Goal: Information Seeking & Learning: Learn about a topic

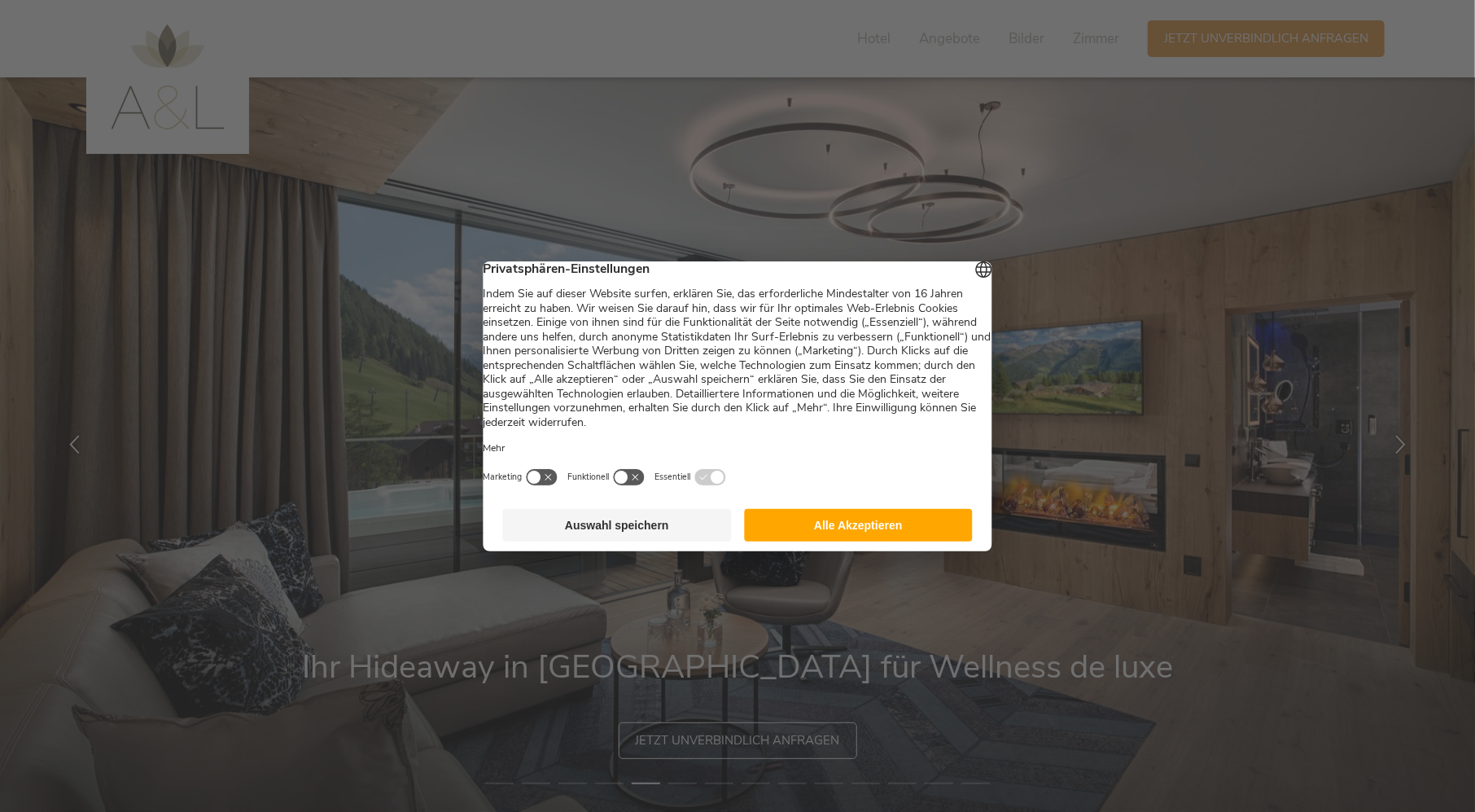
click at [874, 524] on button "Alle Akzeptieren" at bounding box center [858, 525] width 229 height 32
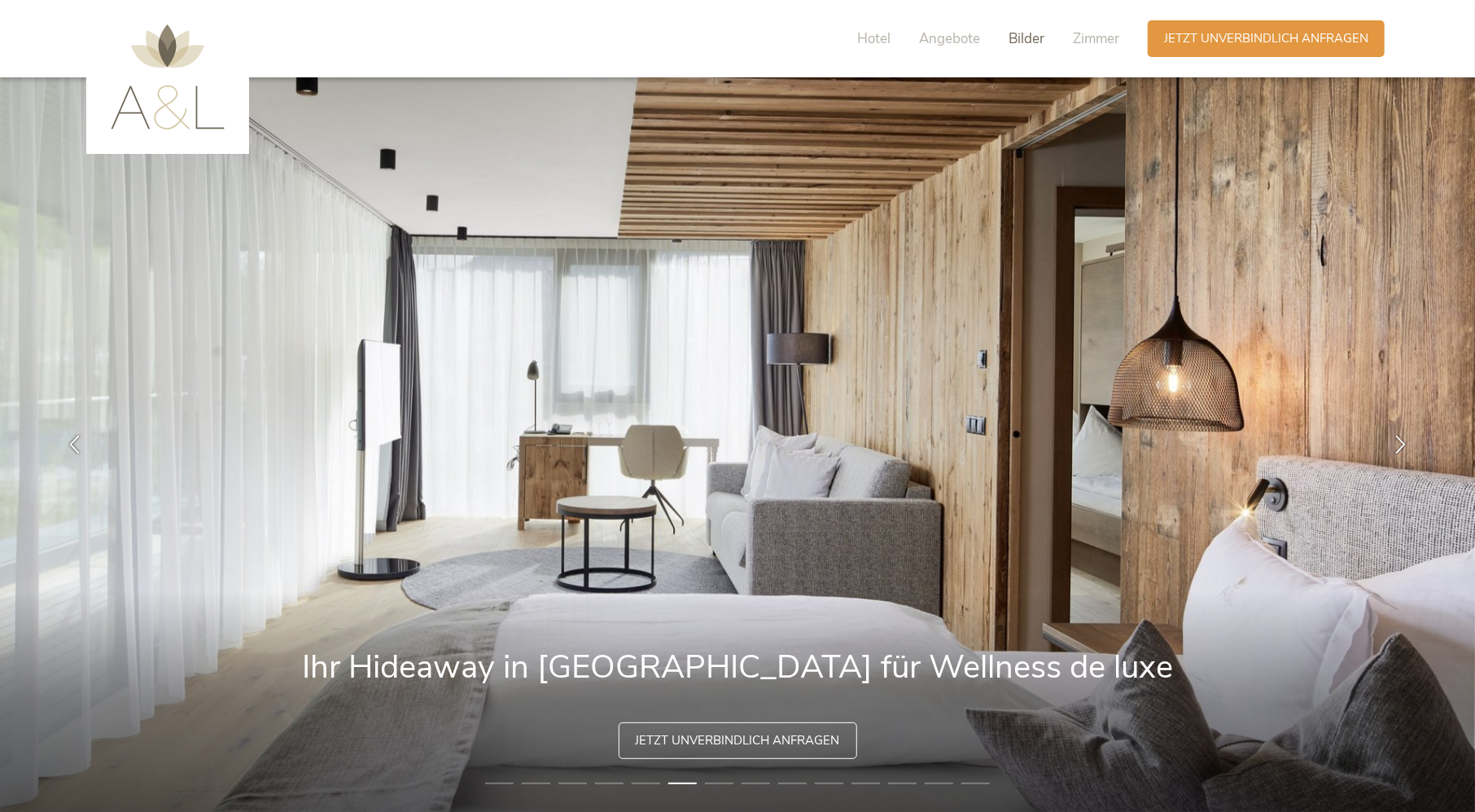
click at [1013, 36] on span "Bilder" at bounding box center [1026, 38] width 36 height 19
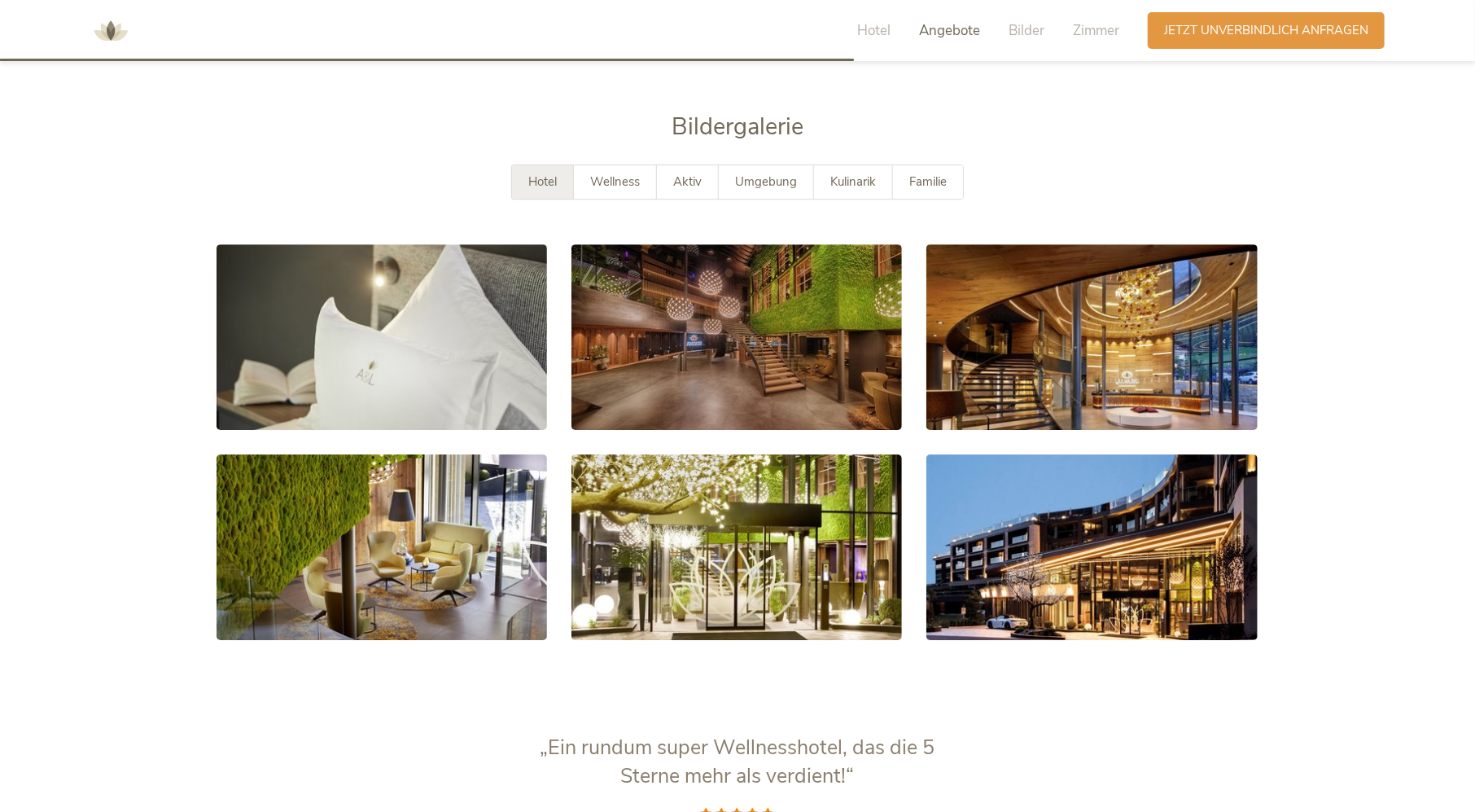
scroll to position [3137, 0]
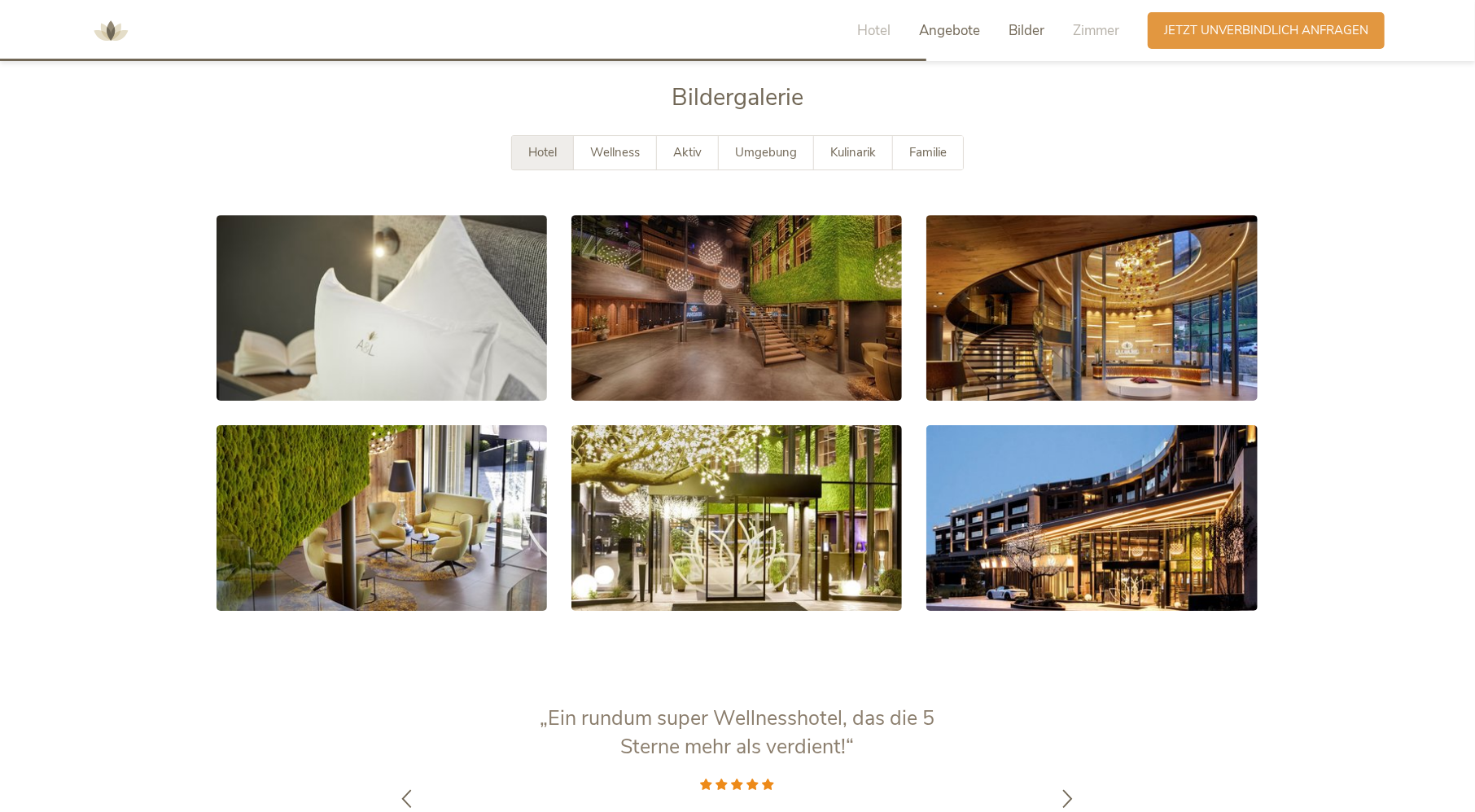
click at [953, 32] on span "Angebote" at bounding box center [949, 30] width 61 height 19
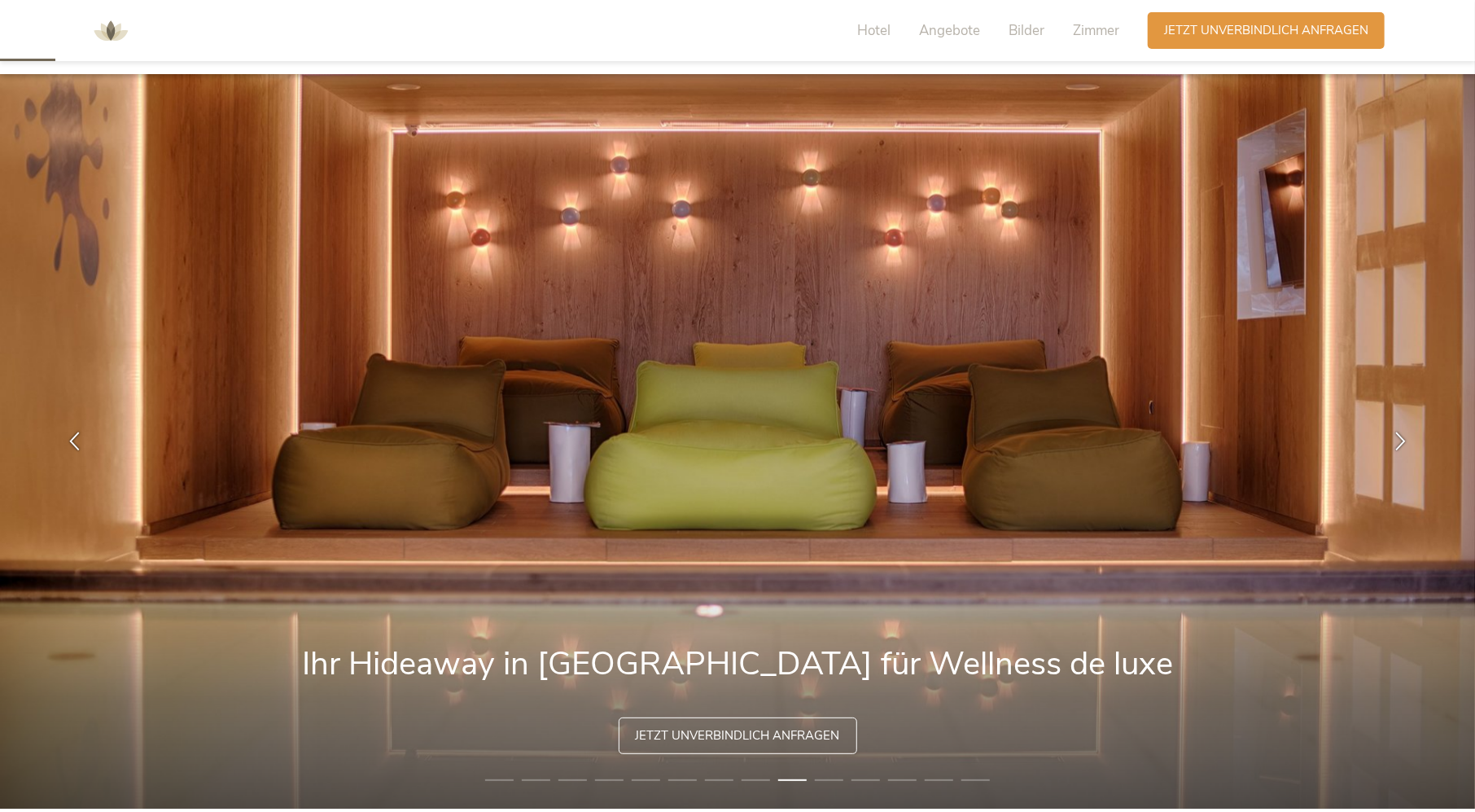
scroll to position [0, 0]
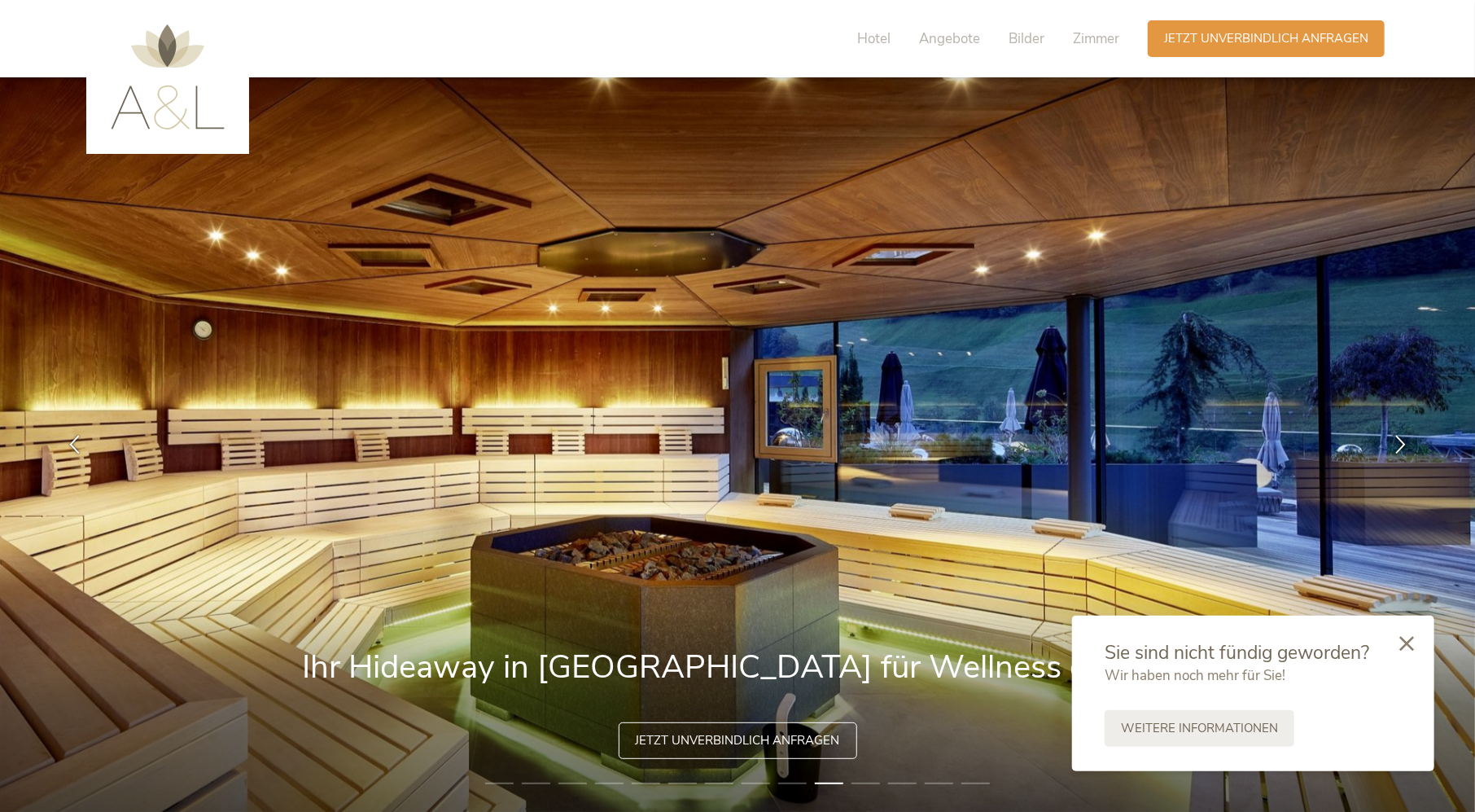
click at [496, 783] on li "1" at bounding box center [499, 784] width 28 height 17
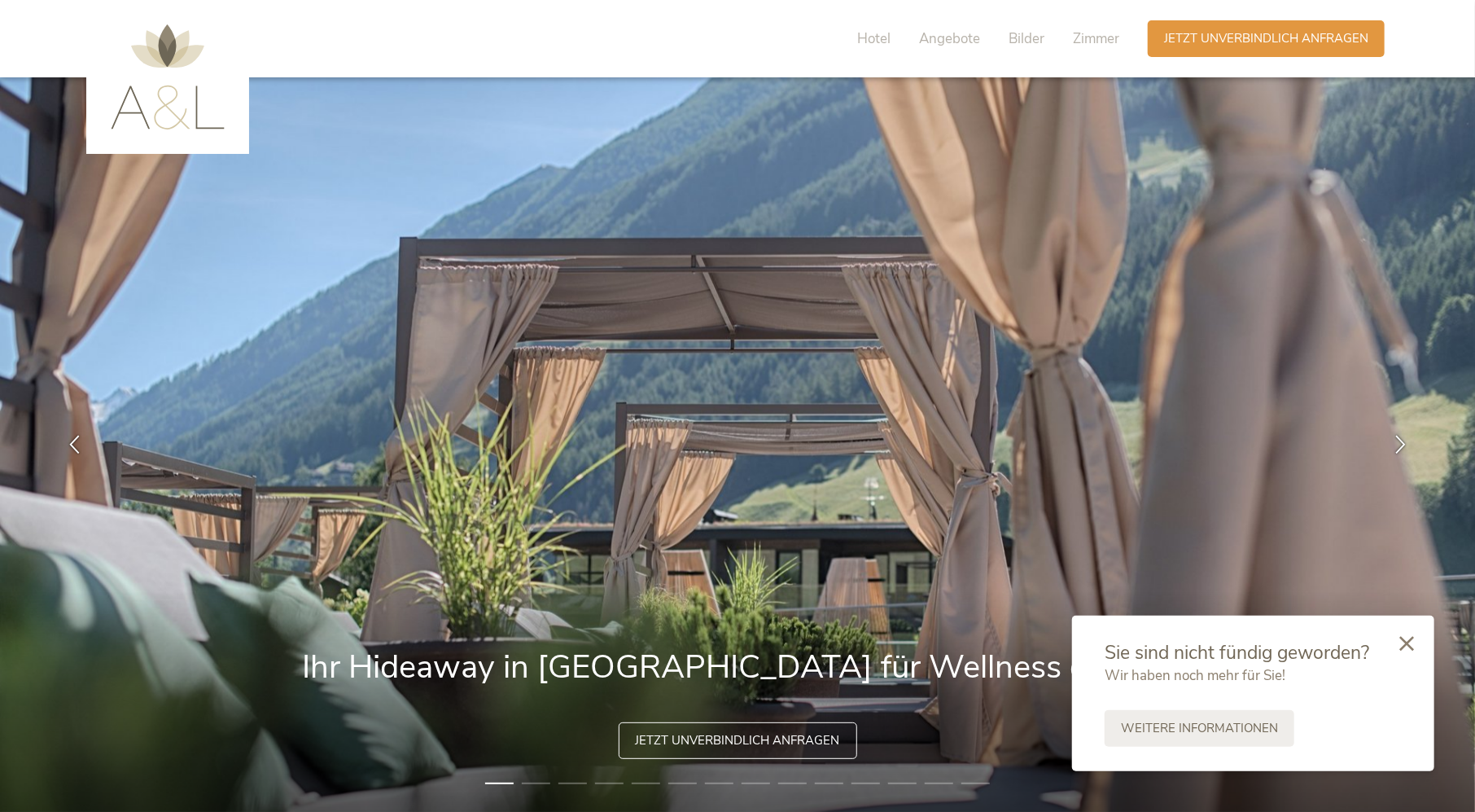
click at [536, 779] on li "2" at bounding box center [536, 784] width 28 height 17
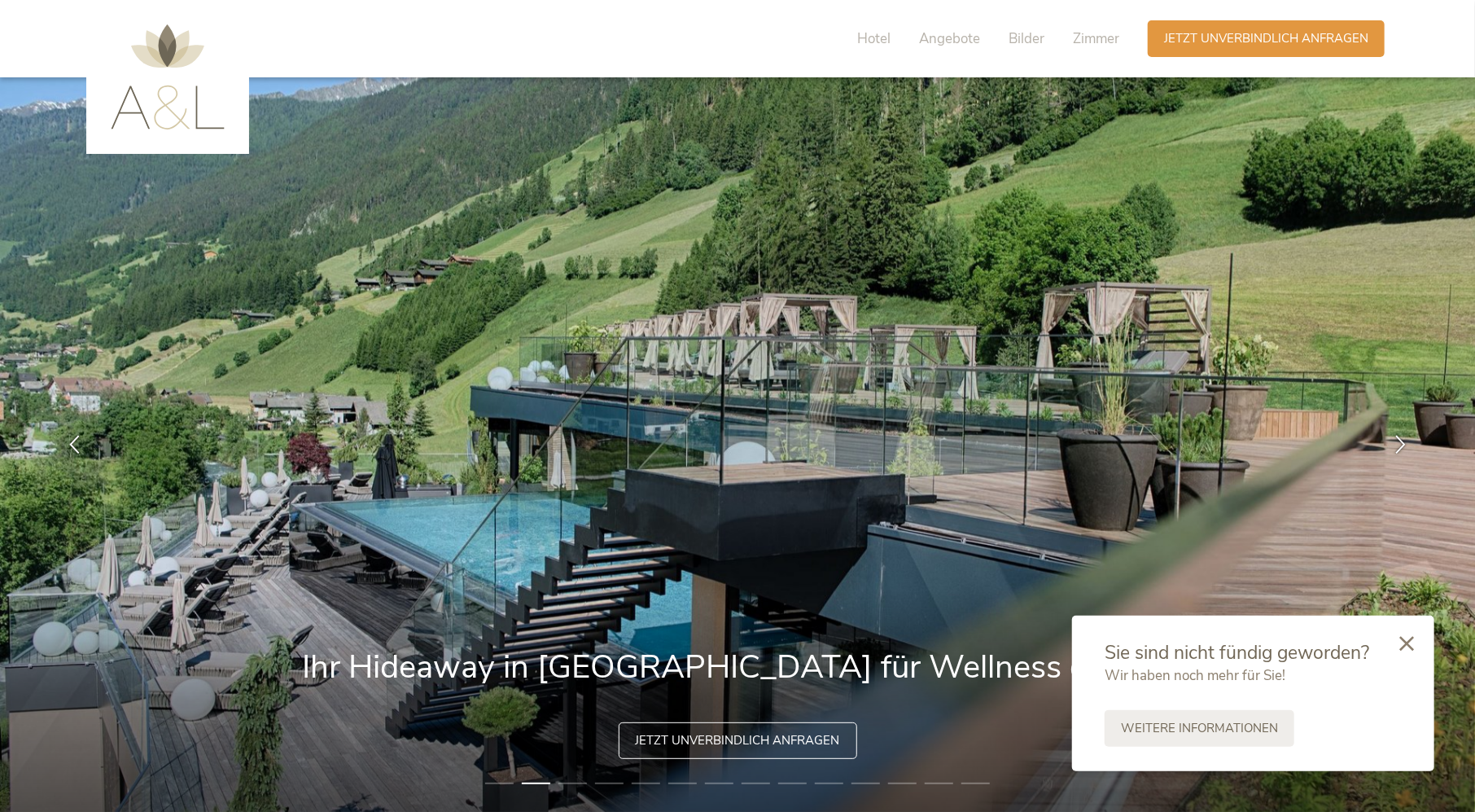
click at [587, 779] on img at bounding box center [738, 444] width 1476 height 735
click at [587, 782] on img at bounding box center [738, 444] width 1476 height 735
click at [577, 780] on li "3" at bounding box center [572, 784] width 28 height 17
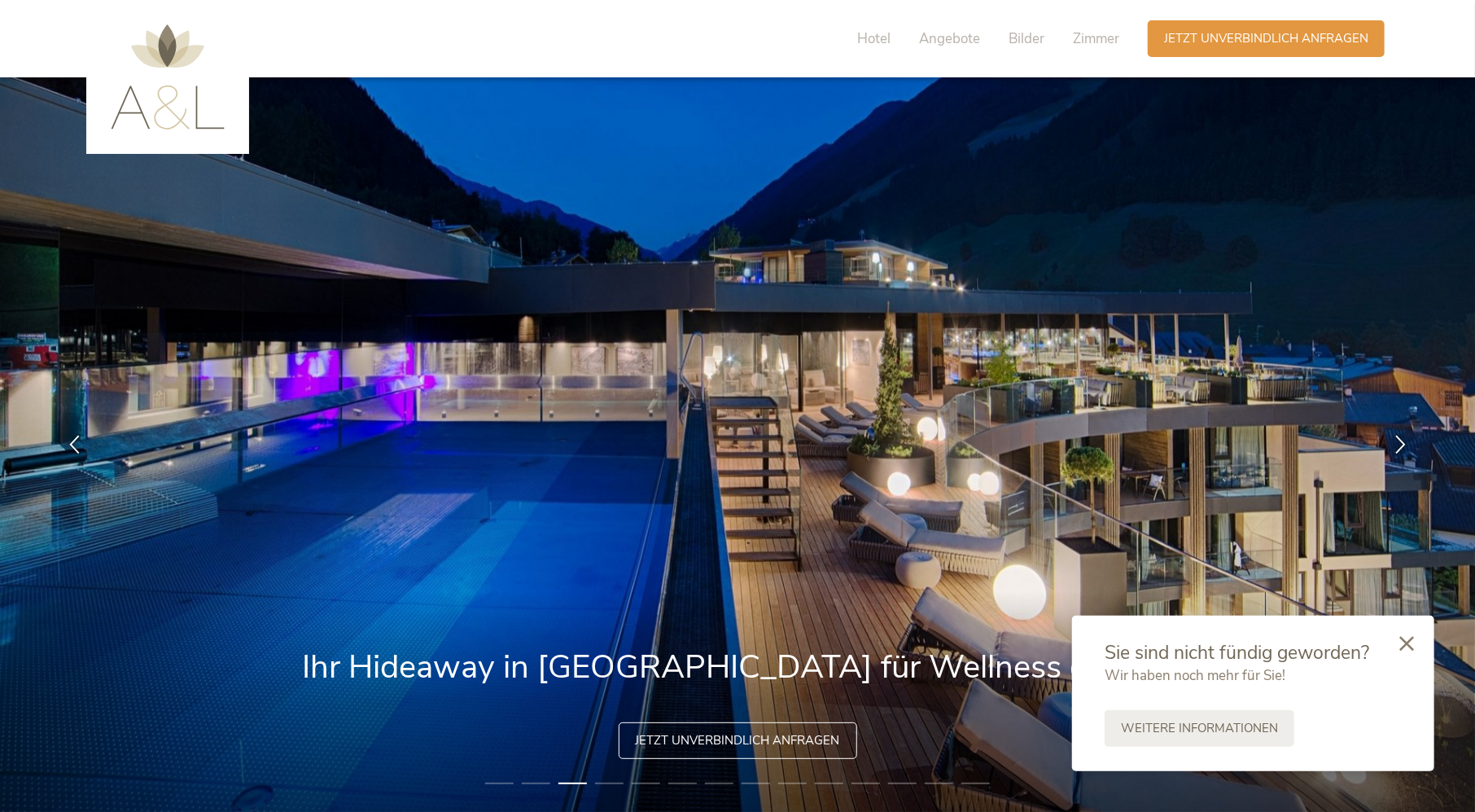
click at [609, 780] on li "4" at bounding box center [609, 784] width 28 height 17
click at [656, 785] on li "5" at bounding box center [646, 784] width 28 height 17
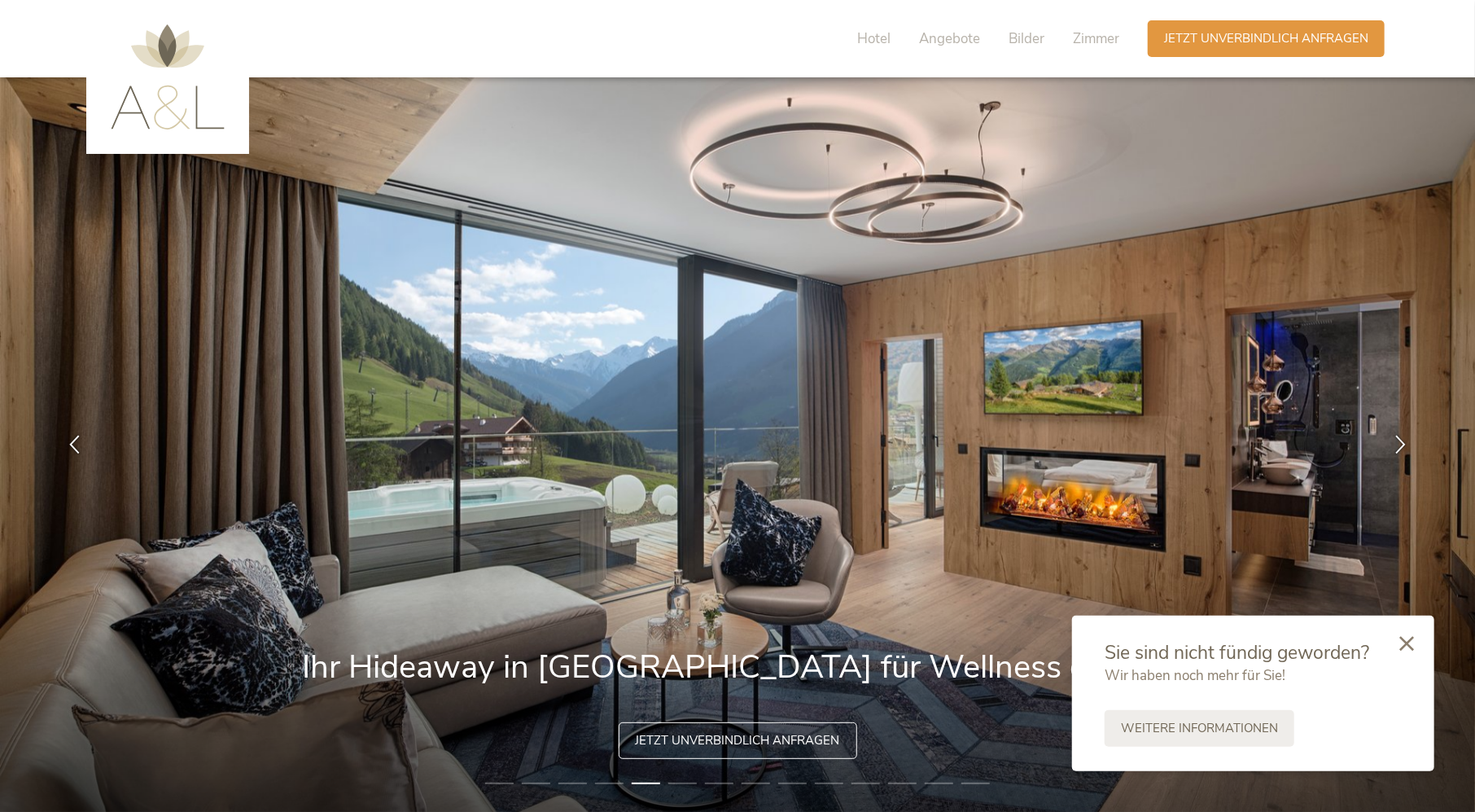
click at [1410, 636] on icon at bounding box center [1407, 643] width 15 height 15
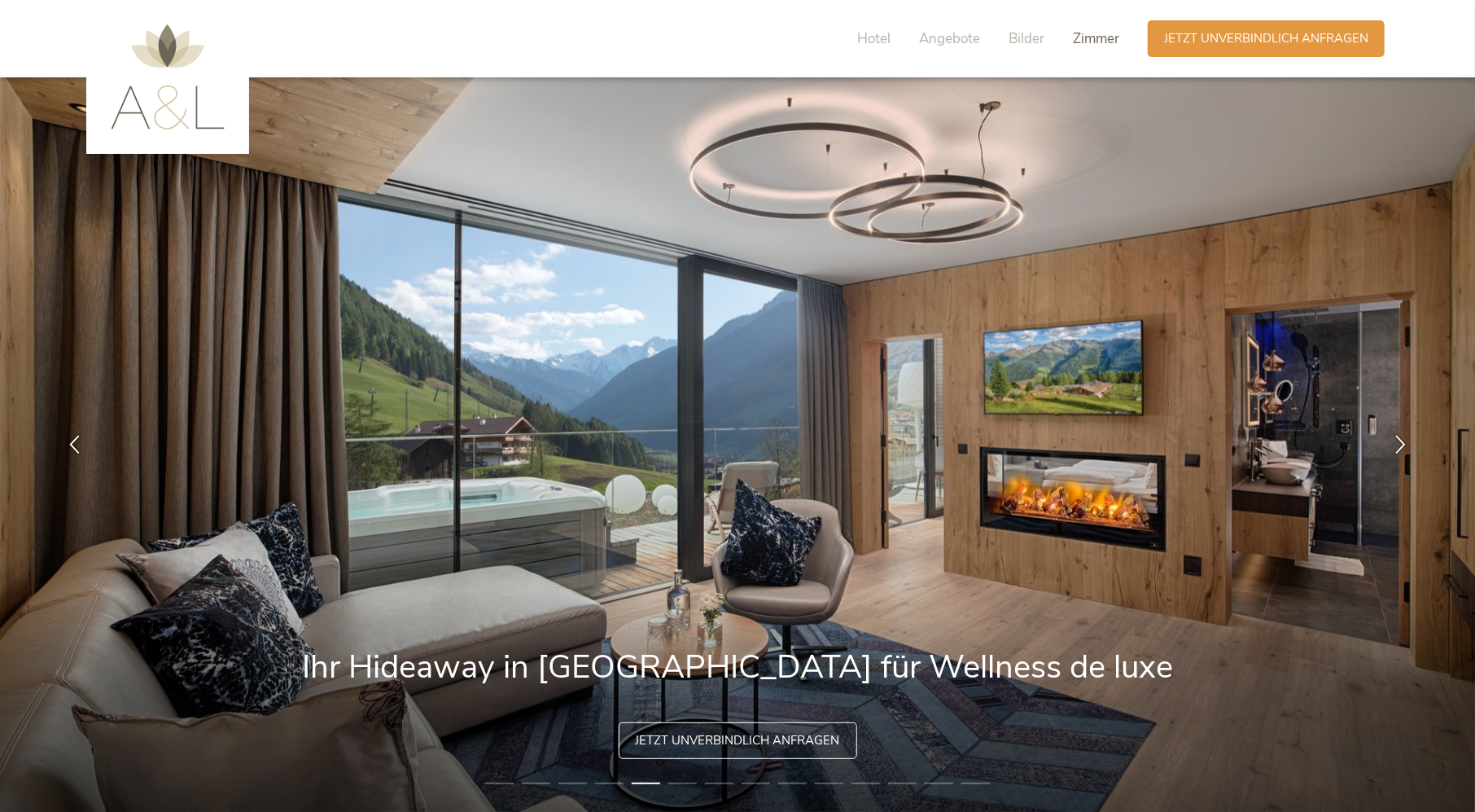
click at [1094, 46] on span "Zimmer" at bounding box center [1096, 38] width 47 height 19
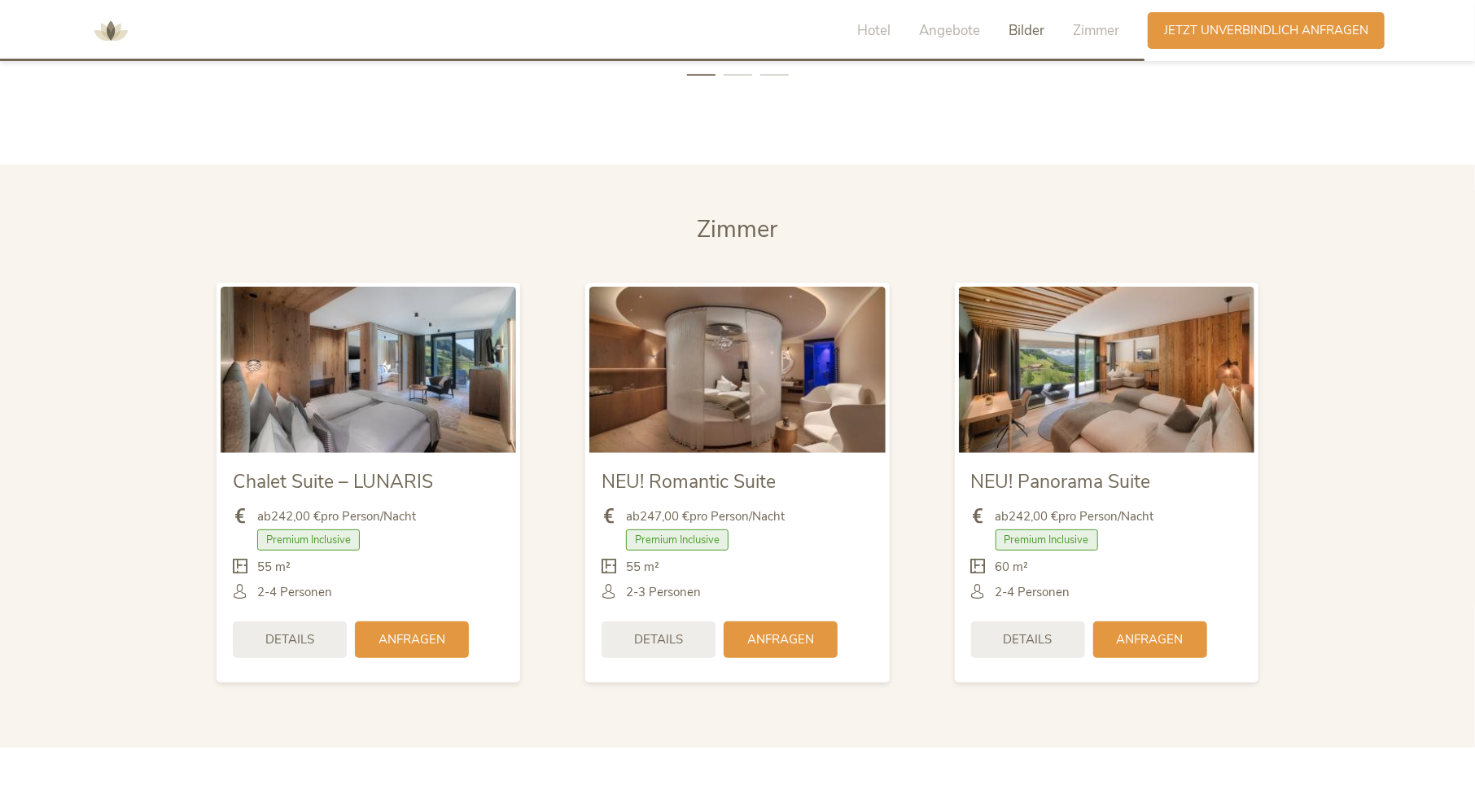
scroll to position [4029, 0]
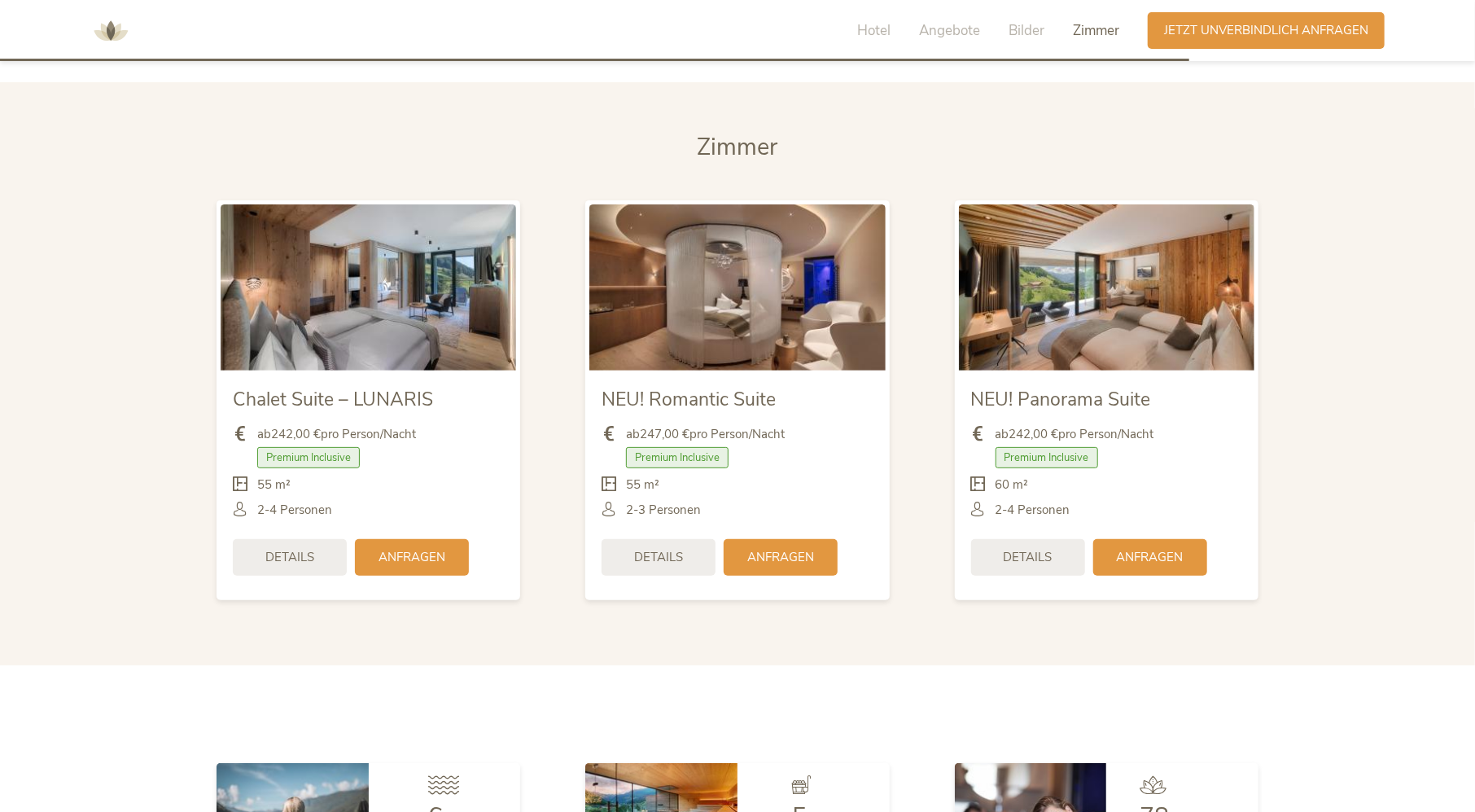
click at [1067, 329] on img at bounding box center [1106, 288] width 295 height 166
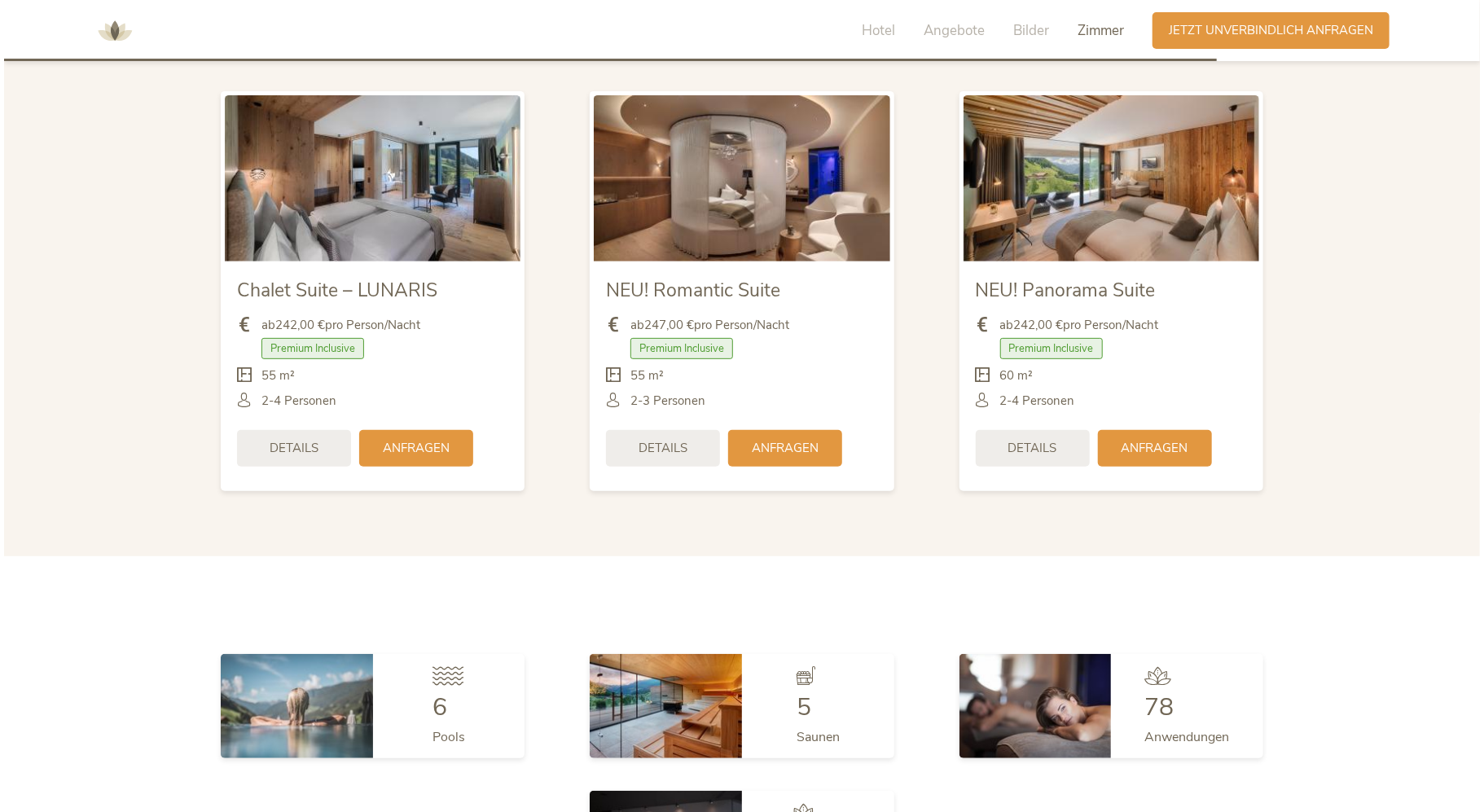
scroll to position [4273, 0]
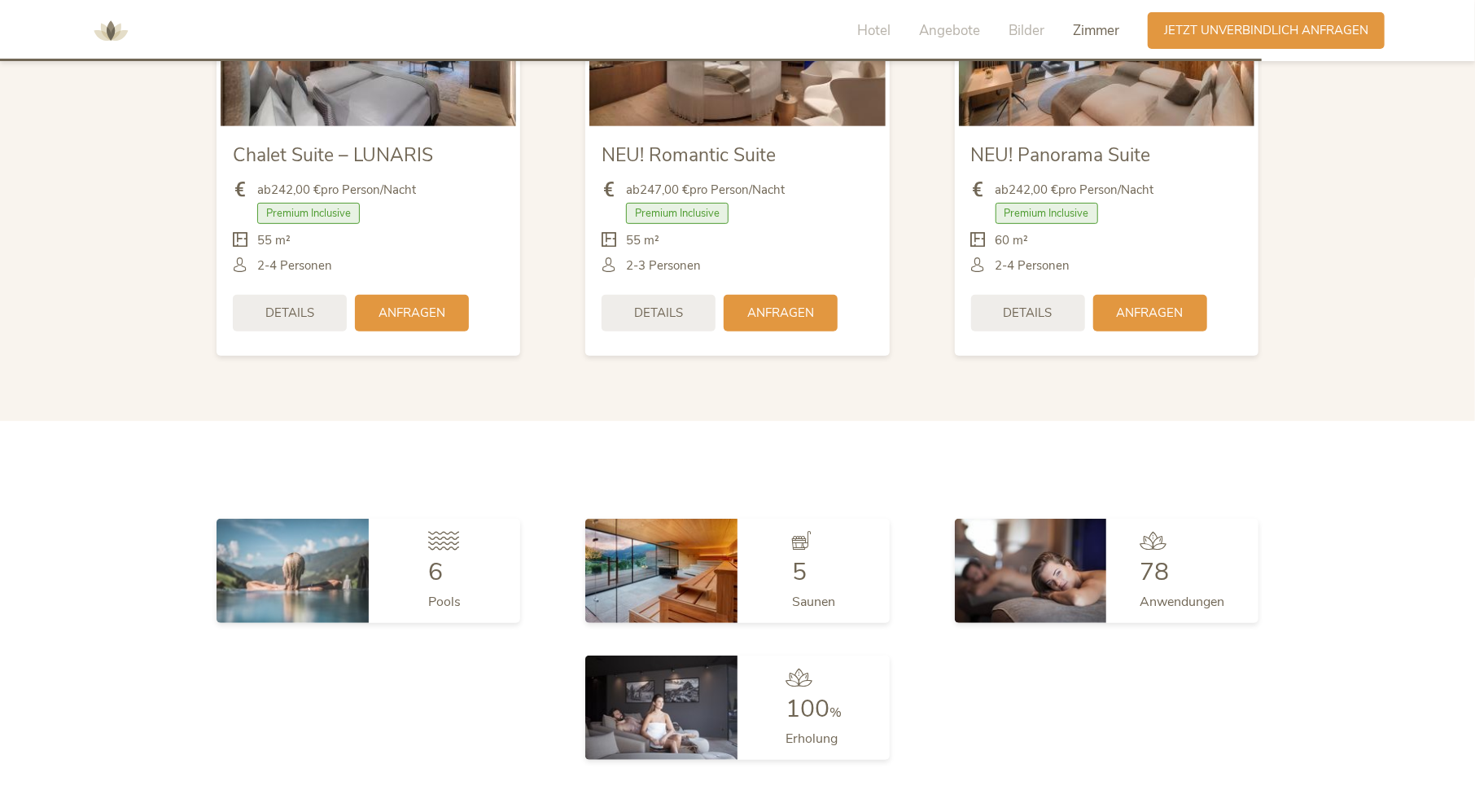
click at [1037, 319] on span "Details" at bounding box center [1028, 313] width 49 height 17
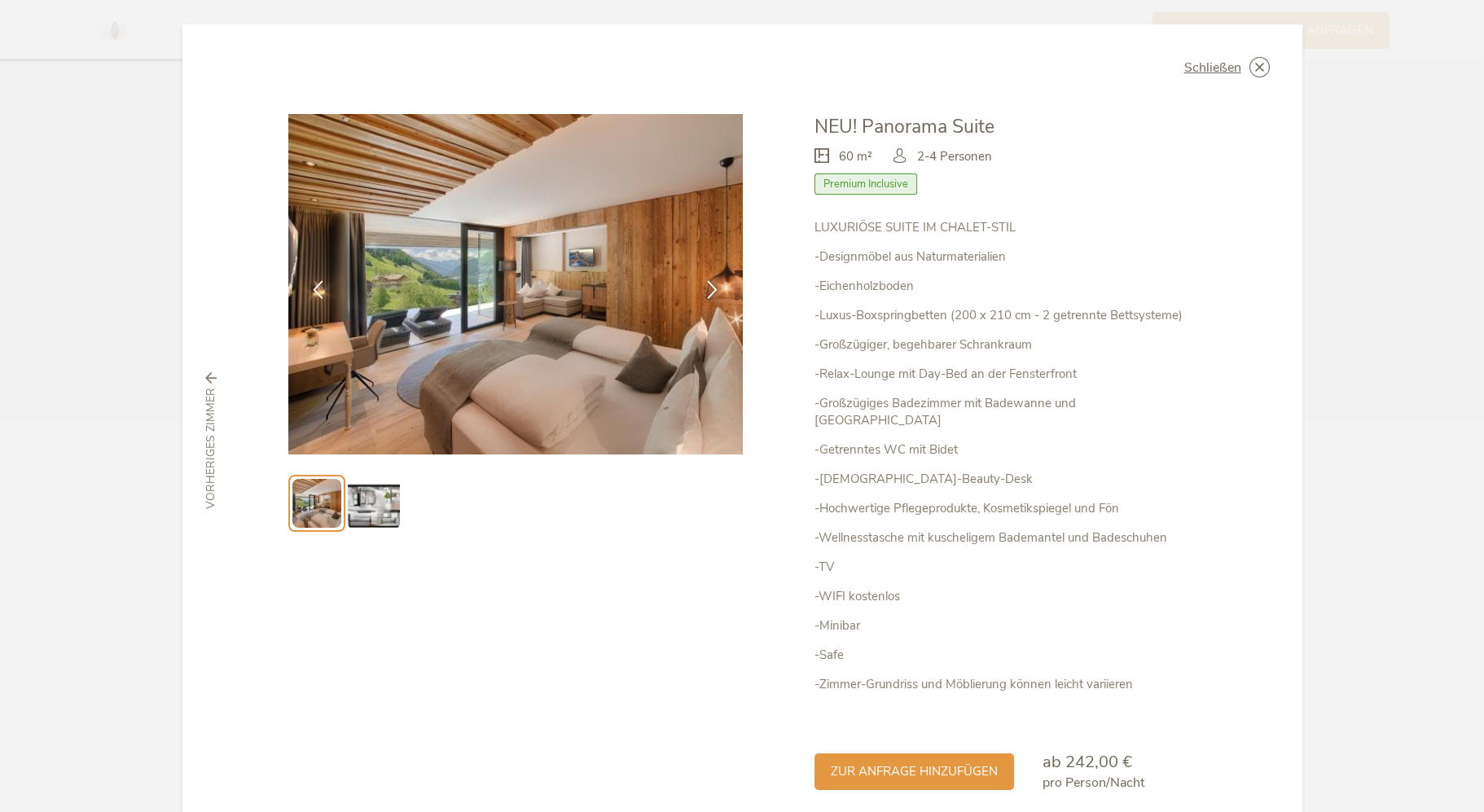
click at [610, 374] on img at bounding box center [515, 284] width 454 height 340
click at [713, 290] on icon at bounding box center [712, 288] width 19 height 19
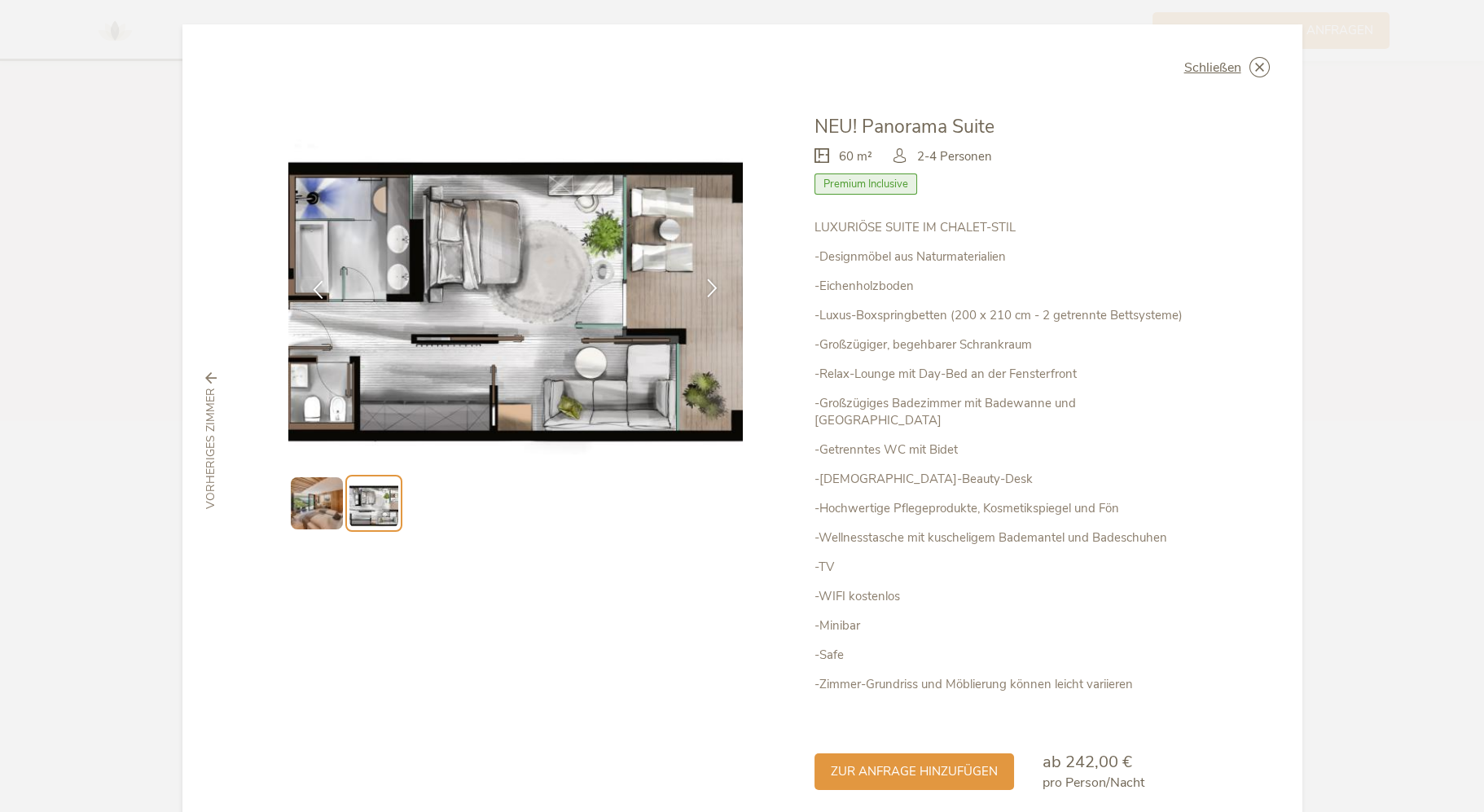
click at [712, 285] on icon at bounding box center [712, 288] width 19 height 19
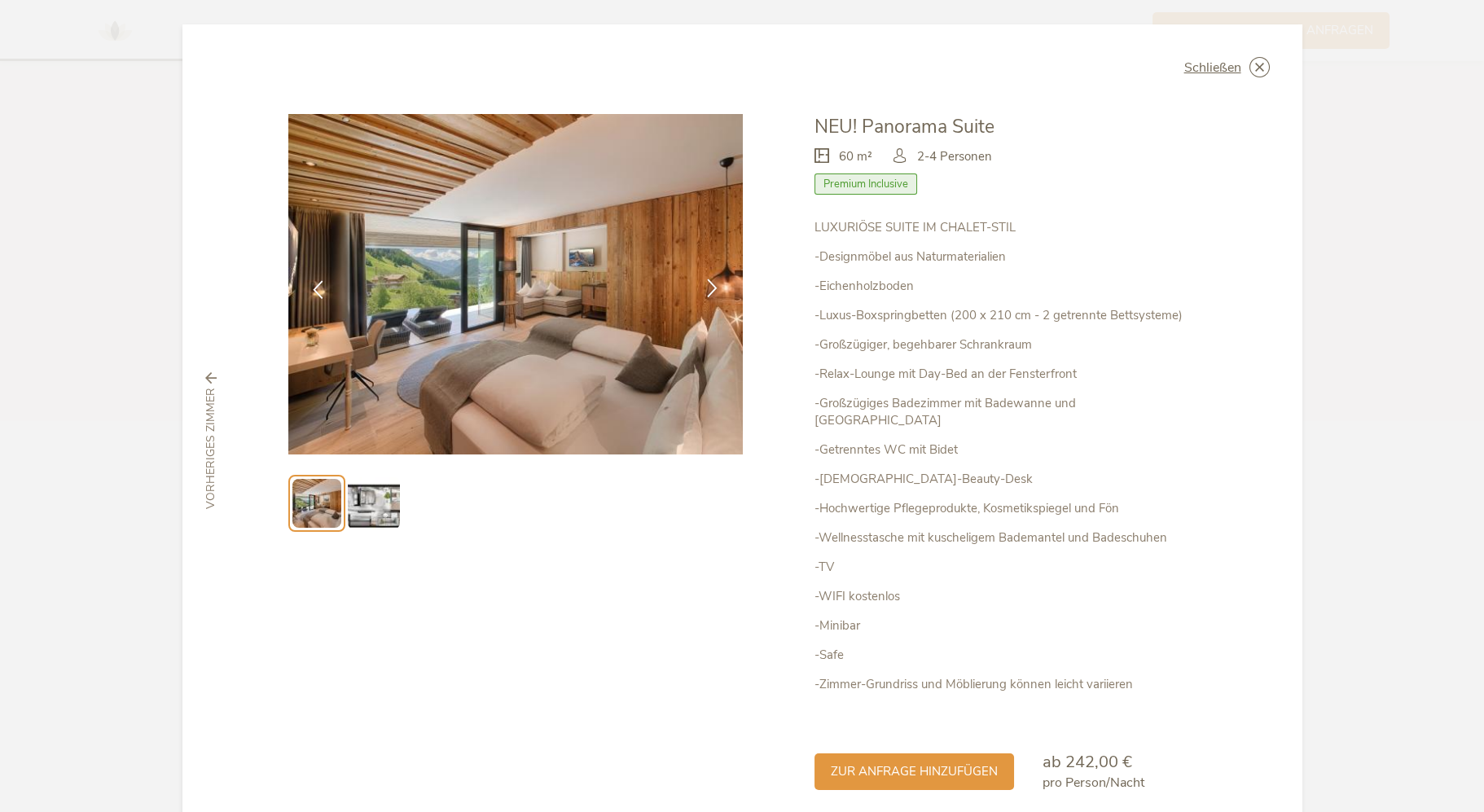
click at [712, 285] on icon at bounding box center [712, 288] width 19 height 19
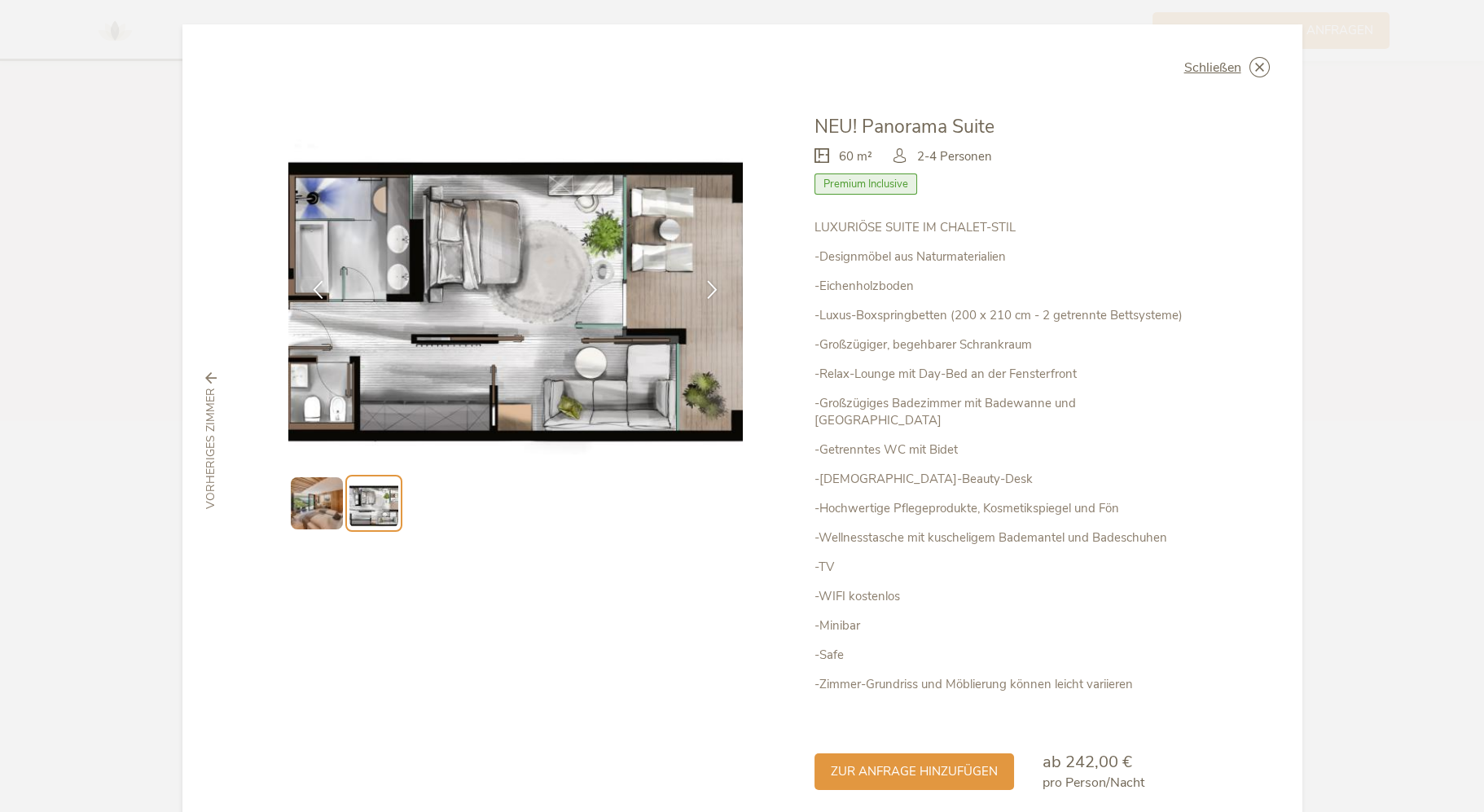
drag, startPoint x: 681, startPoint y: 512, endPoint x: 676, endPoint y: 503, distance: 10.3
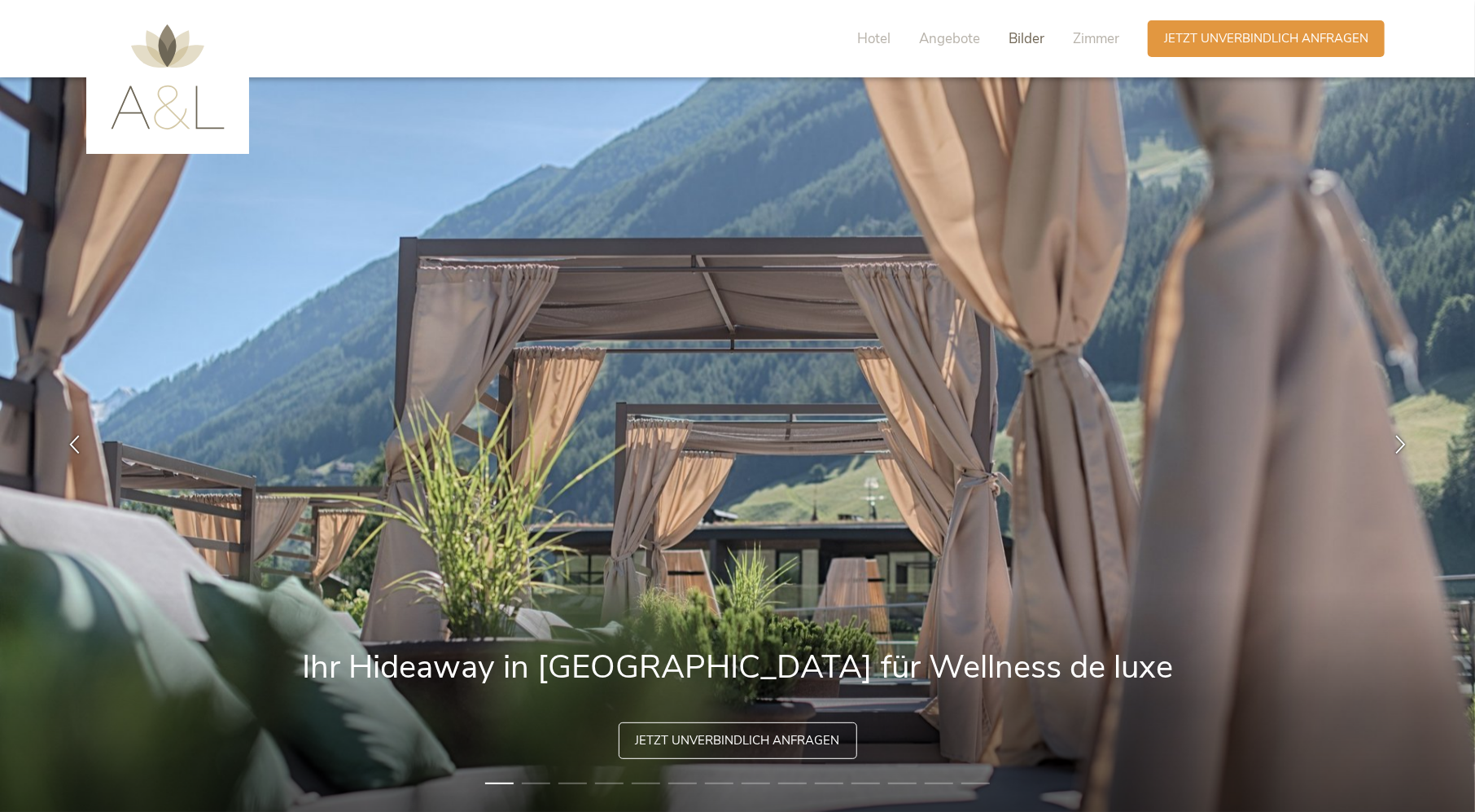
click at [1044, 37] on span "Bilder" at bounding box center [1026, 38] width 36 height 19
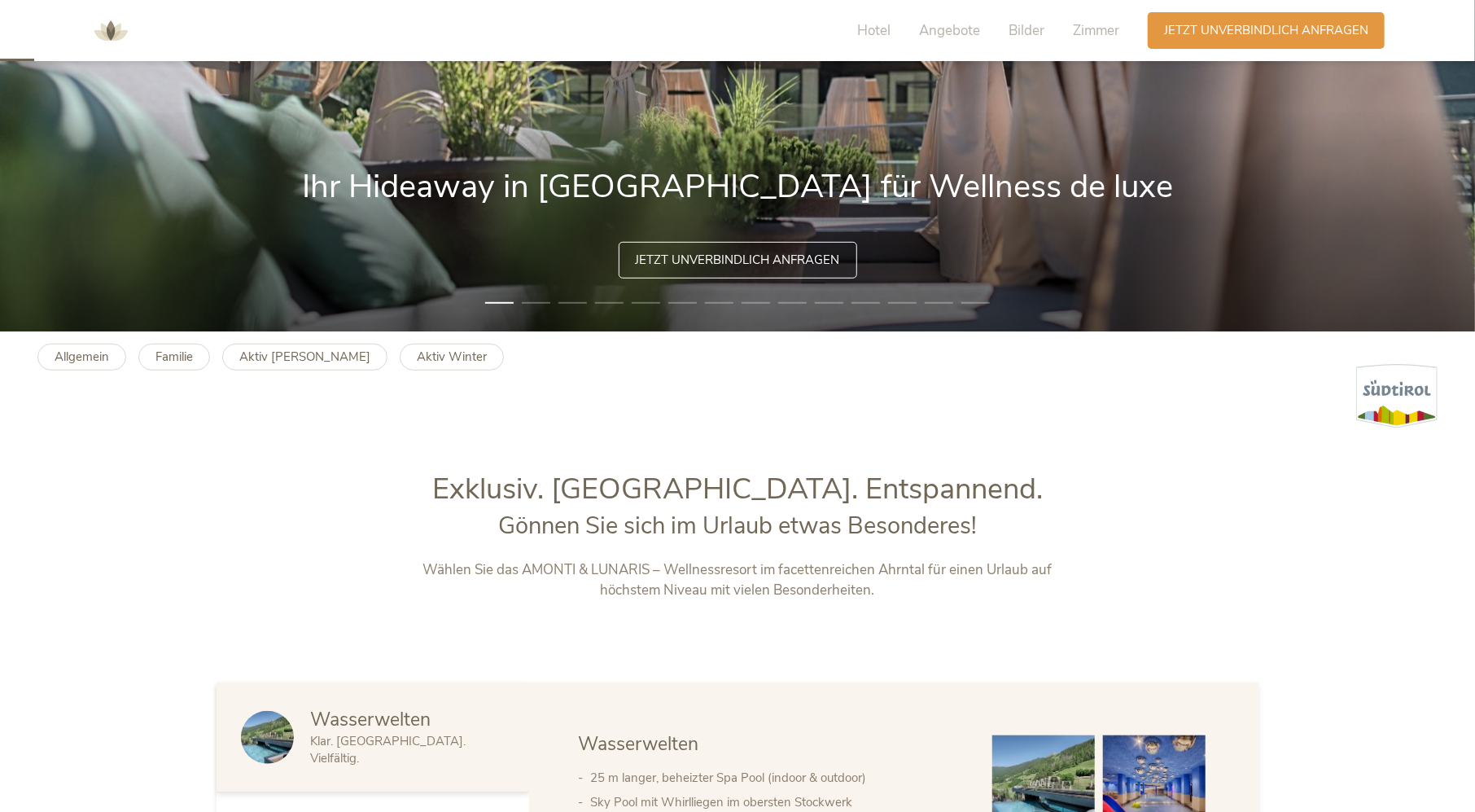
click at [1062, 39] on div "Hotel Angebote Bilder Zimmer" at bounding box center [992, 31] width 311 height 37
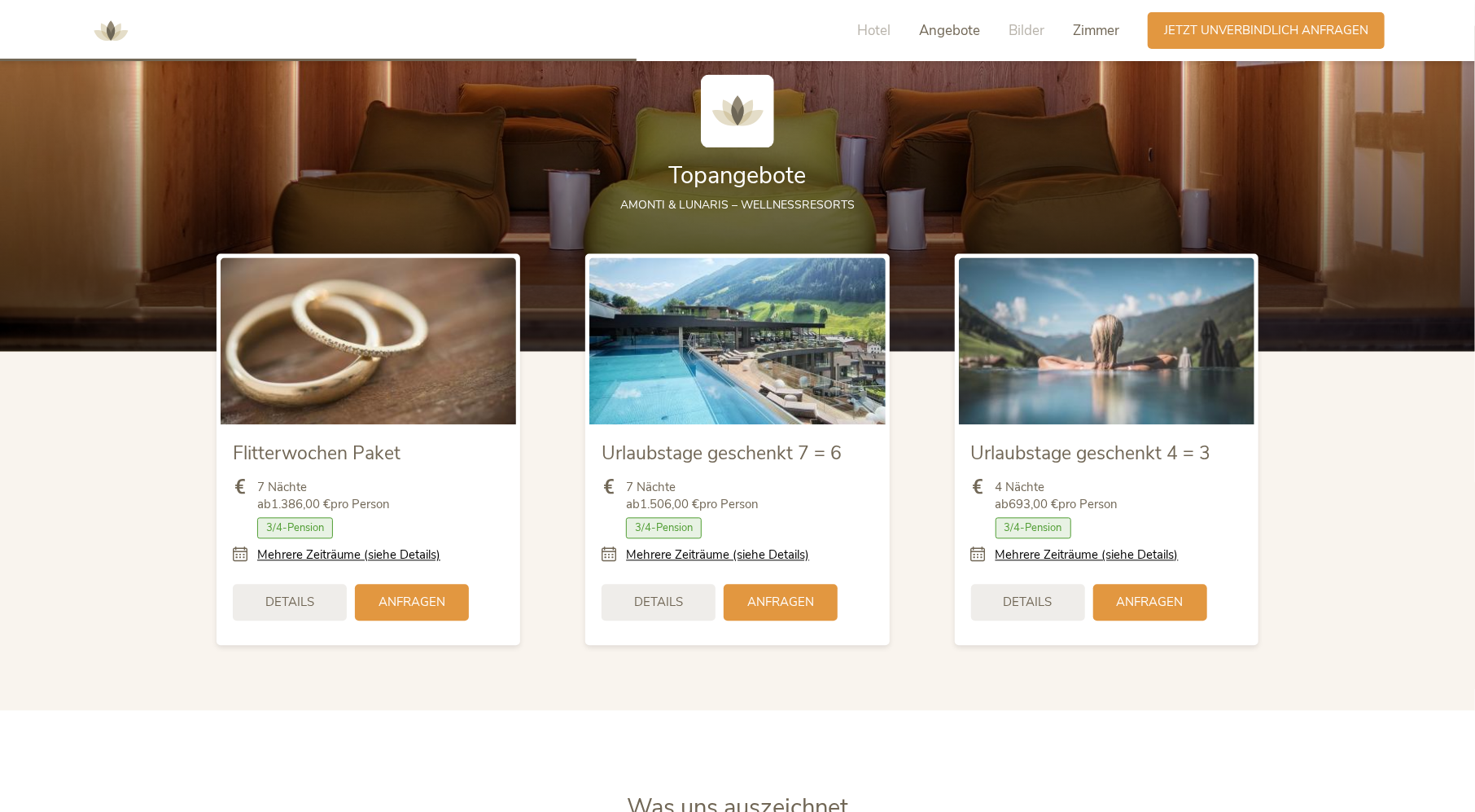
click at [1082, 37] on span "Zimmer" at bounding box center [1096, 30] width 47 height 19
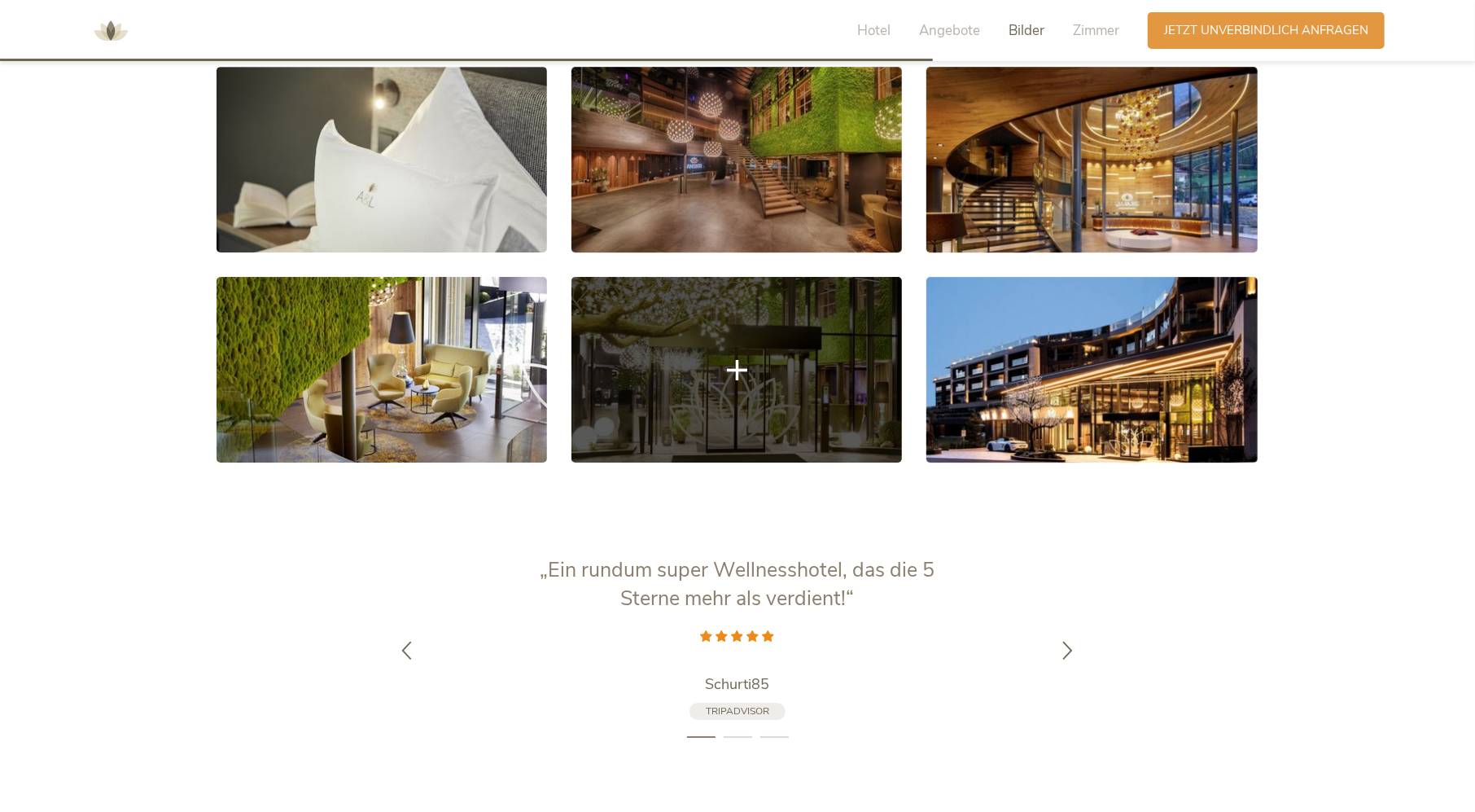
click at [687, 285] on div at bounding box center [738, 265] width 1067 height 421
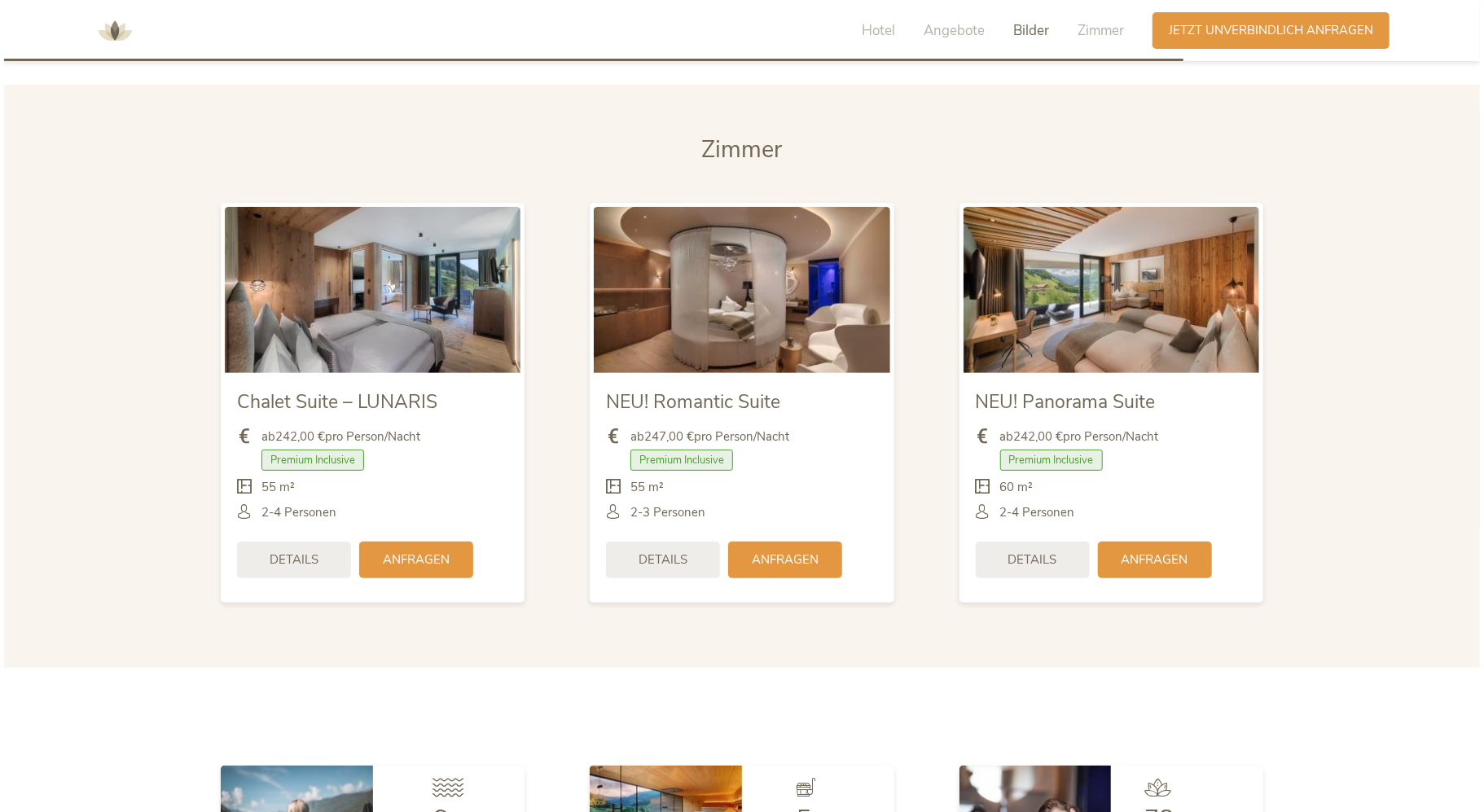
scroll to position [4029, 0]
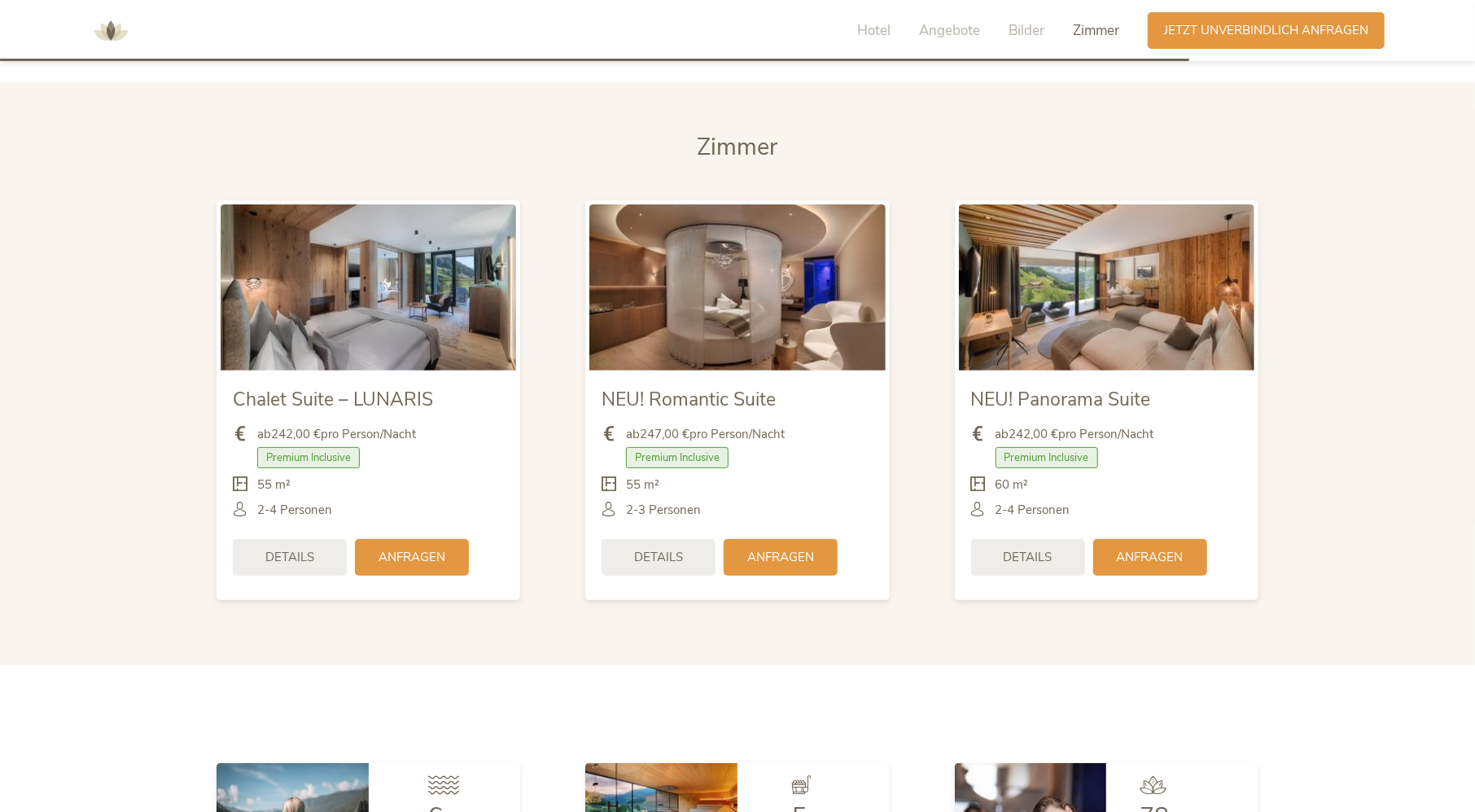
click at [695, 659] on section "Zimmer Zimmer Chalet Suite – LUNARIS ab 242,00 € pro Person/Nacht Premium Inclu…" at bounding box center [737, 374] width 1475 height 583
click at [676, 551] on span "Details" at bounding box center [658, 556] width 49 height 17
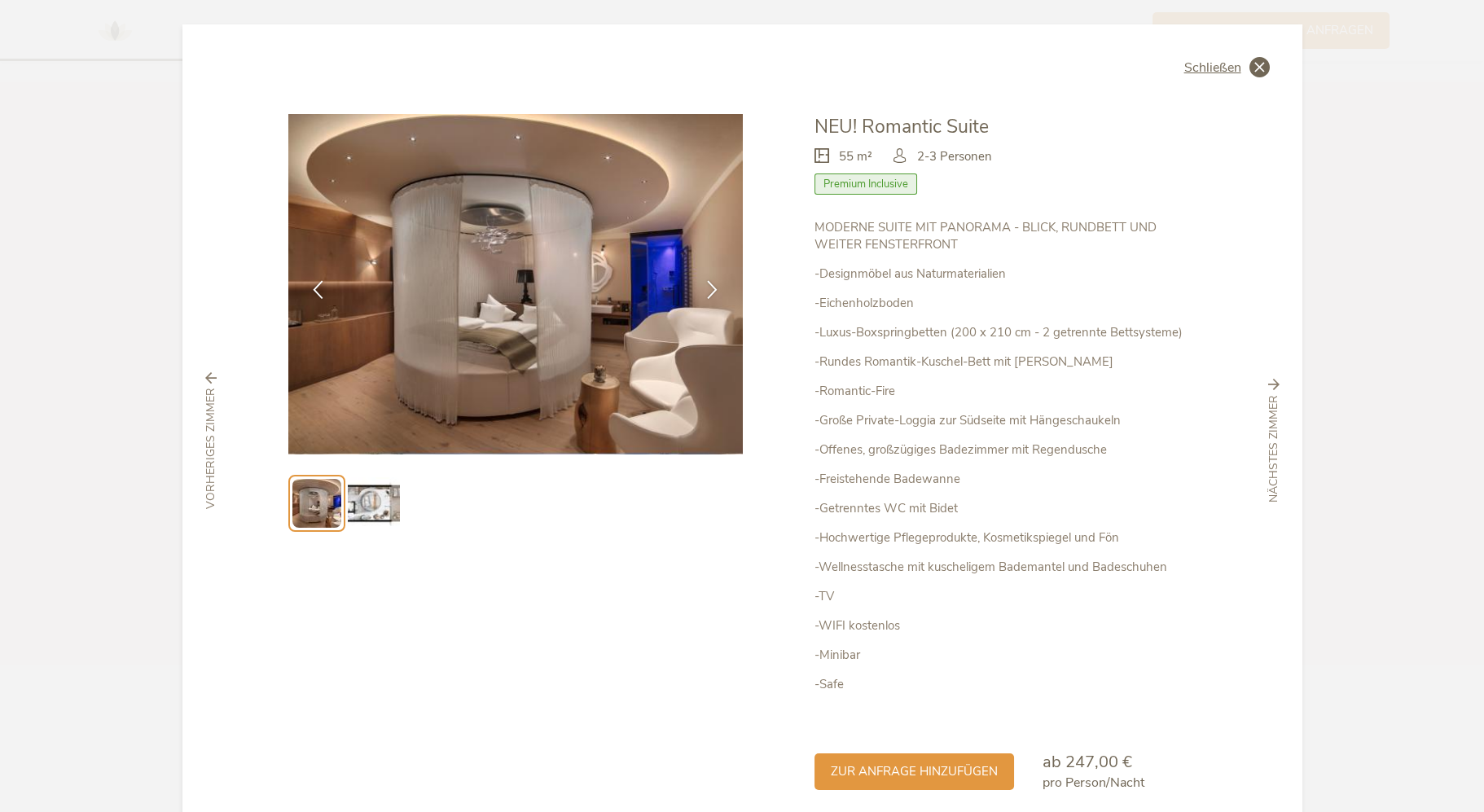
click at [1225, 65] on span "Schließen" at bounding box center [1213, 67] width 57 height 13
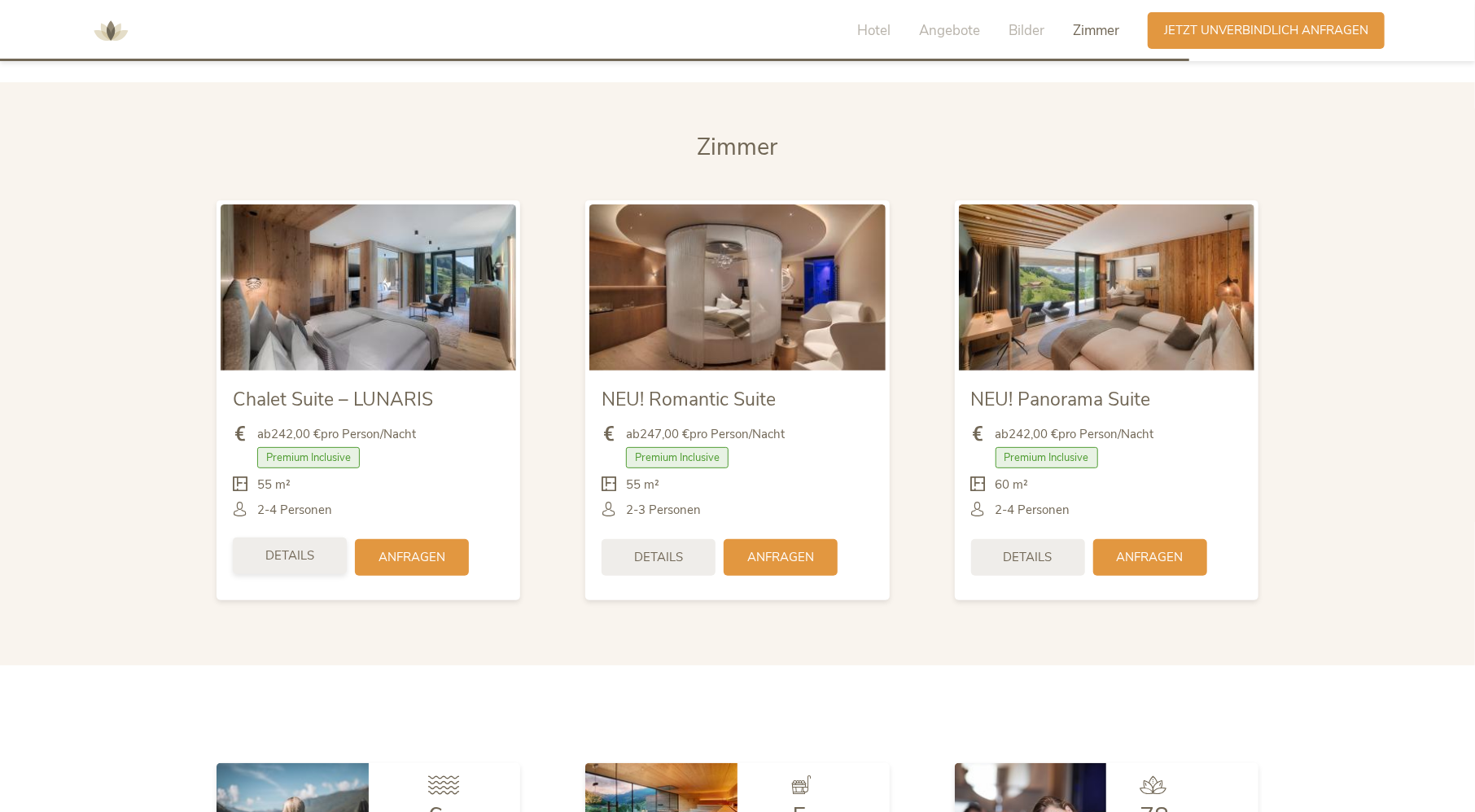
click at [315, 562] on div "Details" at bounding box center [290, 556] width 114 height 37
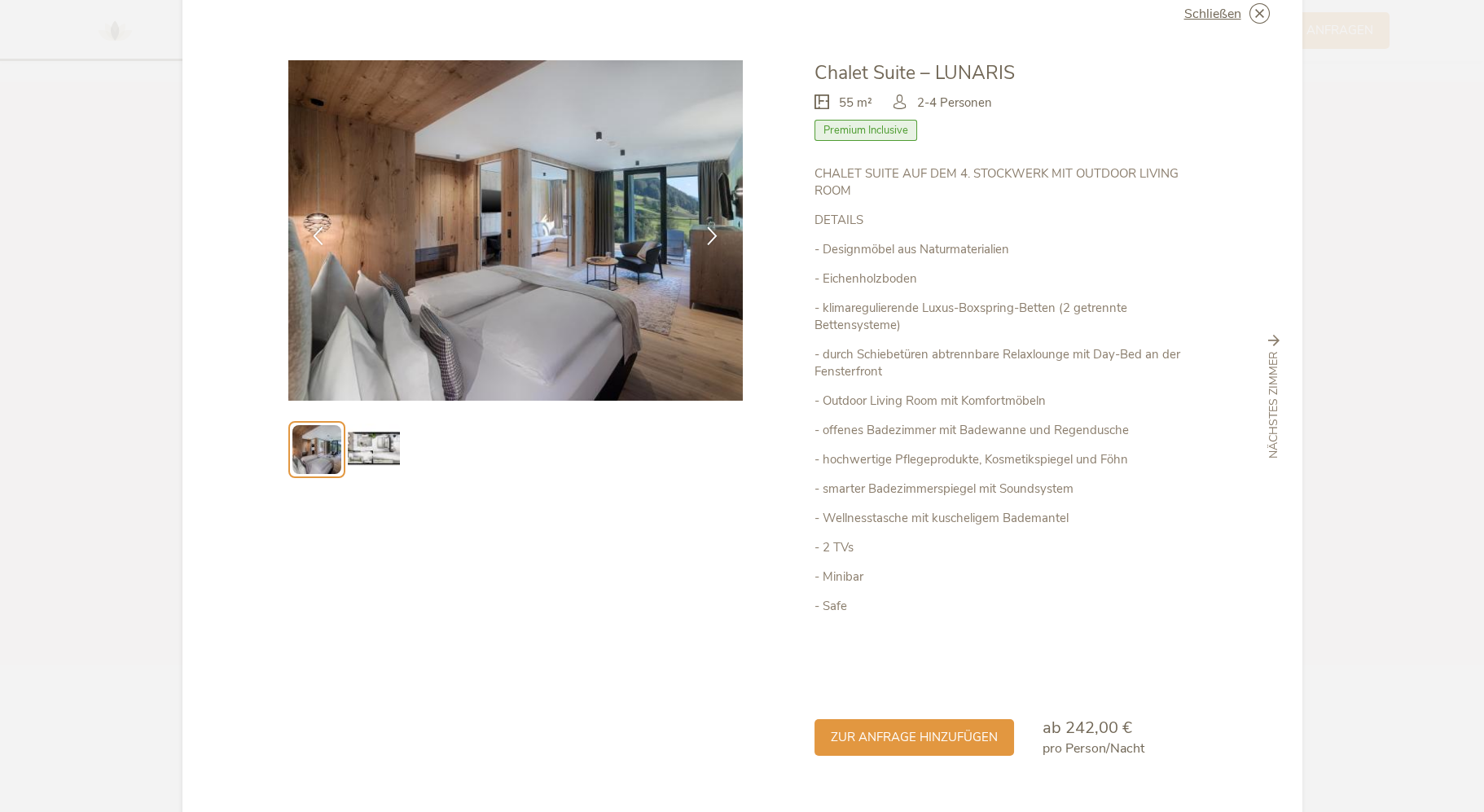
scroll to position [89, 0]
